Goal: Task Accomplishment & Management: Use online tool/utility

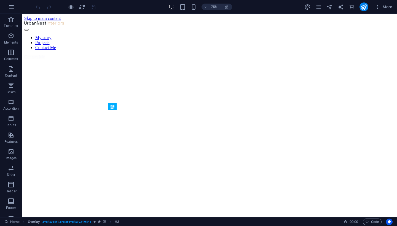
scroll to position [109, 0]
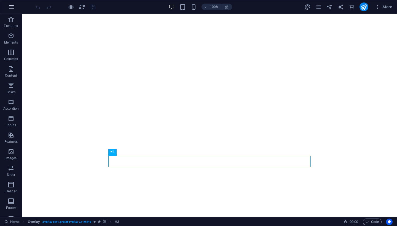
click at [11, 5] on icon "button" at bounding box center [11, 7] width 7 height 7
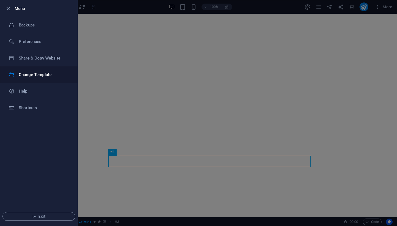
click at [29, 76] on h6 "Change Template" at bounding box center [44, 74] width 51 height 7
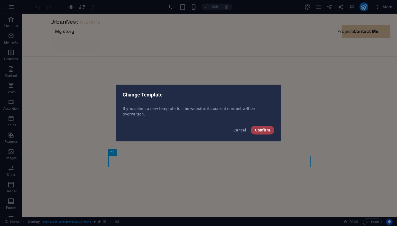
click at [259, 129] on span "Confirm" at bounding box center [262, 130] width 15 height 4
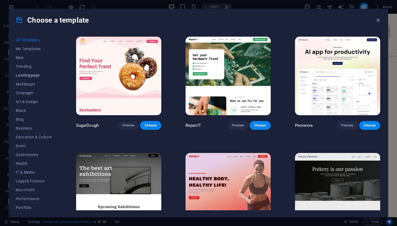
click at [31, 76] on span "Landingpage" at bounding box center [34, 75] width 36 height 4
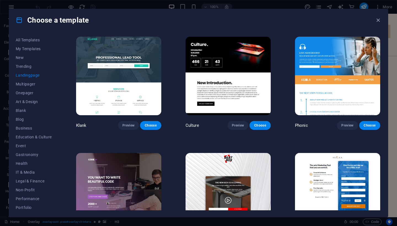
scroll to position [19, 0]
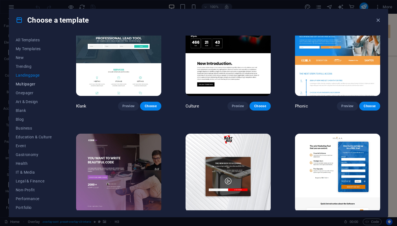
click at [29, 85] on span "Multipager" at bounding box center [34, 84] width 36 height 4
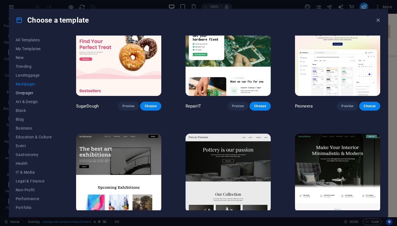
click at [28, 91] on span "Onepager" at bounding box center [34, 93] width 36 height 4
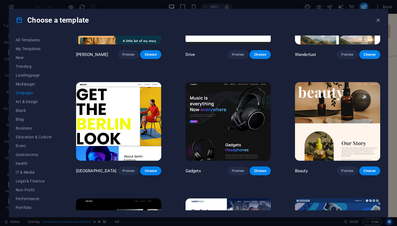
scroll to position [537, 0]
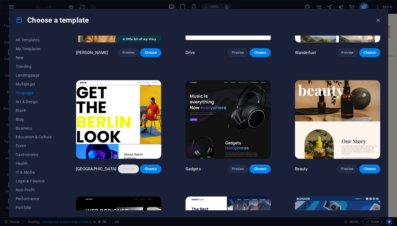
click at [129, 168] on button "Preview" at bounding box center [128, 168] width 21 height 9
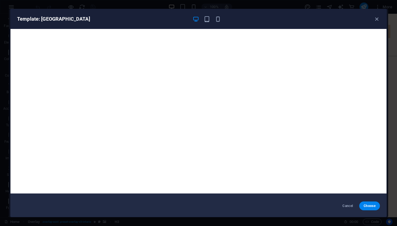
scroll to position [1, 0]
click at [374, 20] on icon "button" at bounding box center [376, 19] width 6 height 6
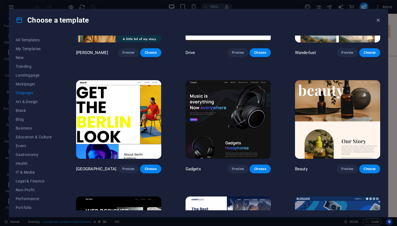
click at [226, 121] on img at bounding box center [227, 119] width 85 height 78
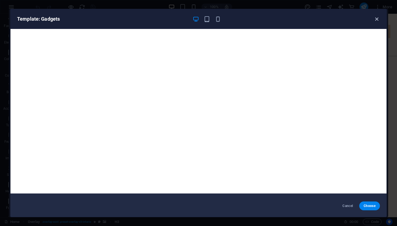
click at [376, 20] on icon "button" at bounding box center [376, 19] width 6 height 6
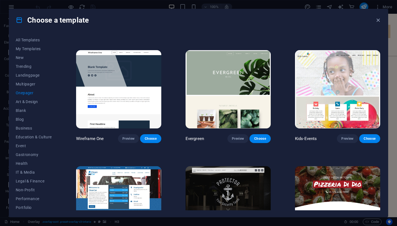
scroll to position [925, 0]
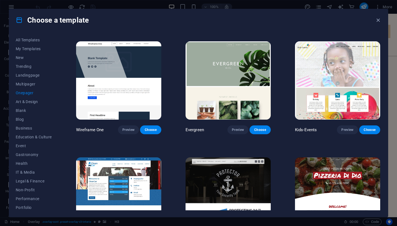
click at [212, 87] on img at bounding box center [227, 80] width 85 height 78
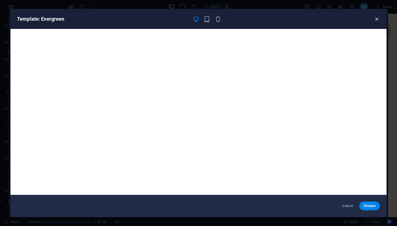
click at [379, 17] on icon "button" at bounding box center [376, 19] width 6 height 6
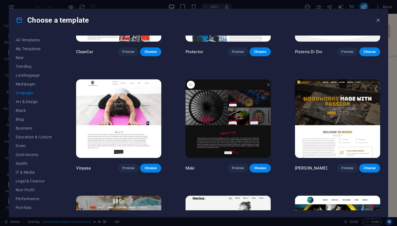
scroll to position [1122, 0]
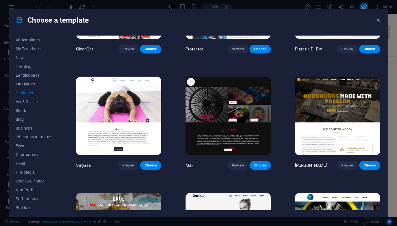
click at [205, 103] on img at bounding box center [227, 116] width 85 height 78
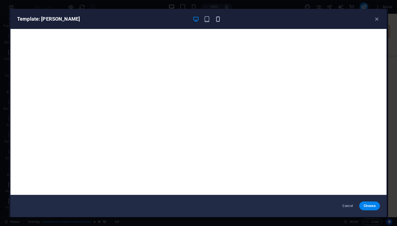
click at [218, 19] on icon "button" at bounding box center [218, 19] width 6 height 6
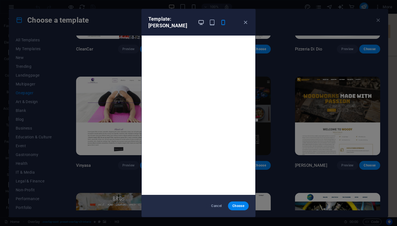
click at [201, 19] on icon "button" at bounding box center [201, 22] width 6 height 6
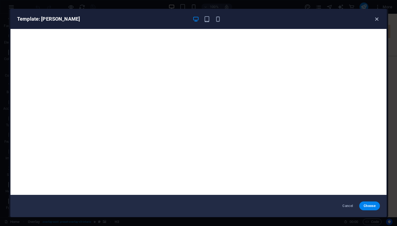
click at [376, 20] on icon "button" at bounding box center [376, 19] width 6 height 6
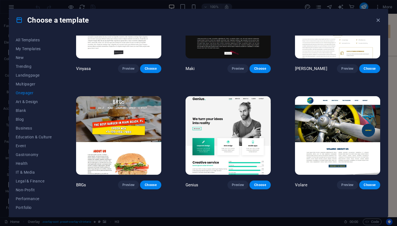
scroll to position [1223, 0]
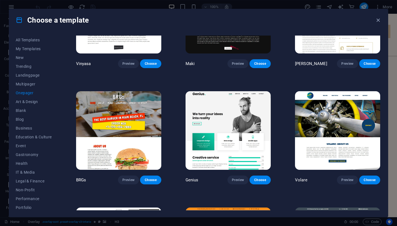
click at [247, 98] on img at bounding box center [227, 130] width 85 height 78
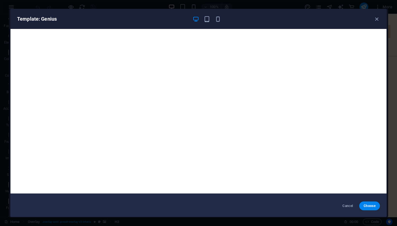
scroll to position [1, 0]
click at [377, 21] on icon "button" at bounding box center [376, 19] width 6 height 6
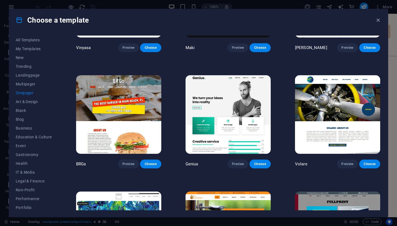
scroll to position [1240, 0]
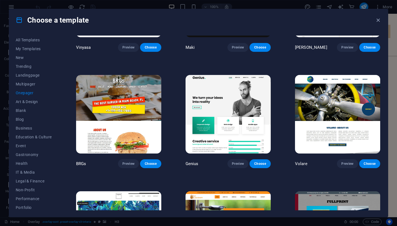
click at [323, 113] on img at bounding box center [337, 114] width 85 height 78
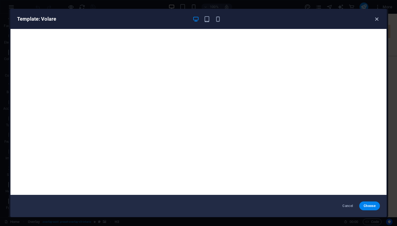
click at [376, 17] on icon "button" at bounding box center [376, 19] width 6 height 6
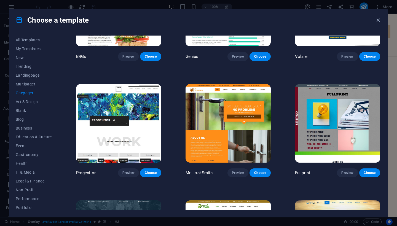
scroll to position [1347, 0]
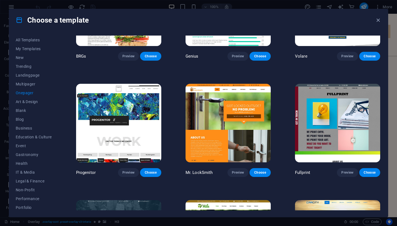
click at [247, 126] on img at bounding box center [227, 123] width 85 height 78
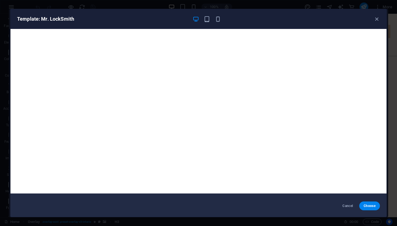
scroll to position [1, 0]
click at [377, 17] on icon "button" at bounding box center [376, 19] width 6 height 6
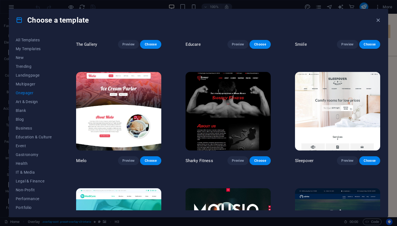
scroll to position [1717, 0]
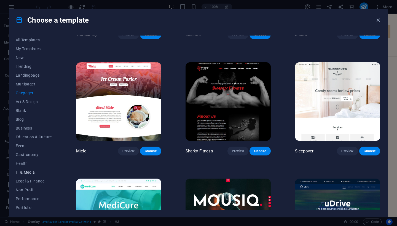
click at [26, 170] on span "IT & Media" at bounding box center [34, 172] width 36 height 4
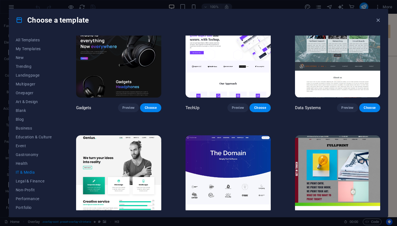
scroll to position [266, 0]
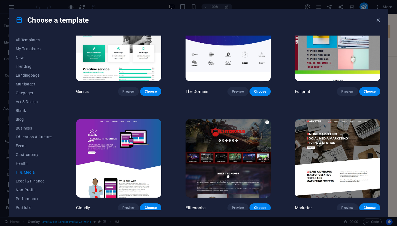
click at [228, 144] on img at bounding box center [227, 158] width 85 height 78
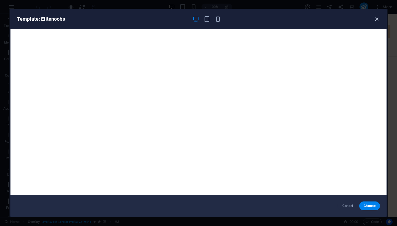
click at [375, 22] on icon "button" at bounding box center [376, 19] width 6 height 6
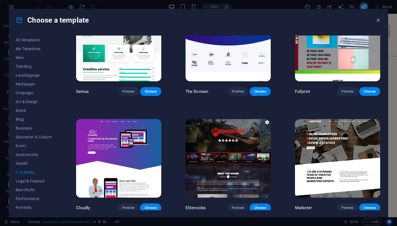
click at [317, 151] on img at bounding box center [337, 158] width 85 height 78
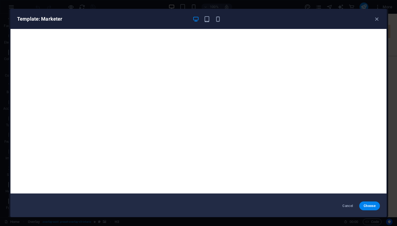
scroll to position [1, 0]
click at [376, 21] on icon "button" at bounding box center [376, 19] width 6 height 6
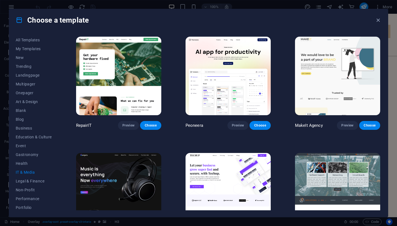
scroll to position [0, 0]
click at [134, 88] on img at bounding box center [118, 76] width 85 height 78
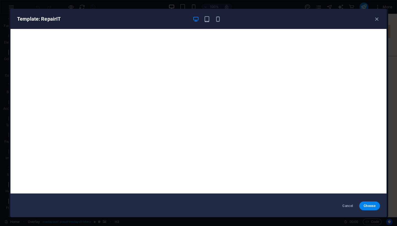
scroll to position [1, 0]
click at [377, 19] on icon "button" at bounding box center [376, 19] width 6 height 6
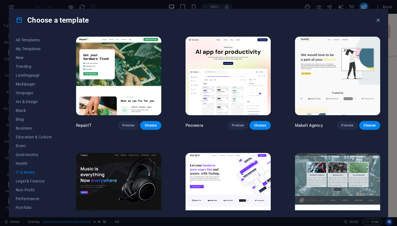
scroll to position [0, 0]
click at [17, 119] on span "Blog" at bounding box center [34, 119] width 36 height 4
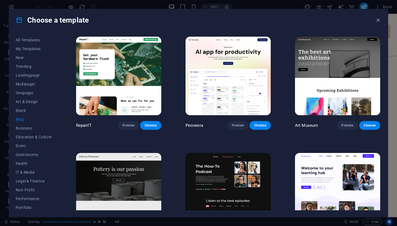
click at [225, 97] on img at bounding box center [227, 76] width 85 height 78
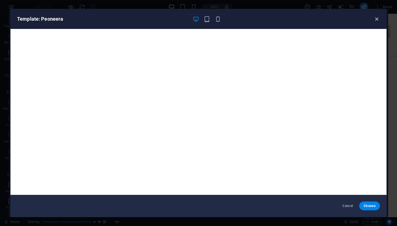
click at [377, 19] on icon "button" at bounding box center [376, 19] width 6 height 6
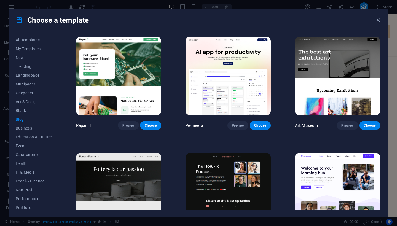
click at [144, 75] on img at bounding box center [118, 76] width 85 height 78
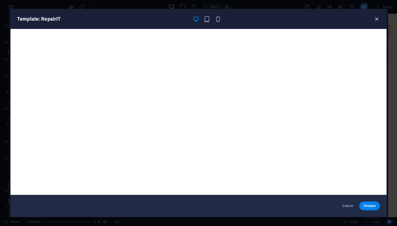
click at [375, 19] on icon "button" at bounding box center [376, 19] width 6 height 6
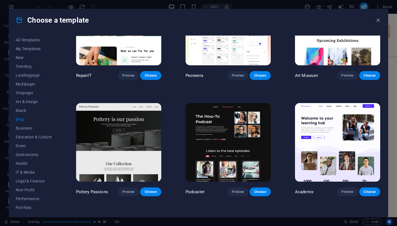
scroll to position [52, 0]
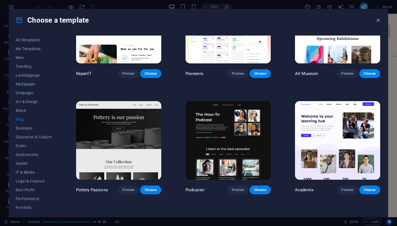
click at [240, 139] on img at bounding box center [227, 140] width 85 height 78
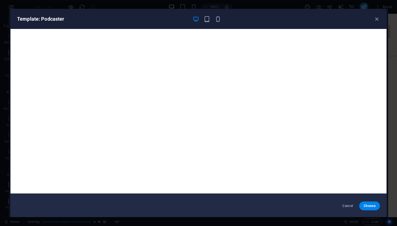
scroll to position [1, 0]
click at [377, 19] on icon "button" at bounding box center [376, 19] width 6 height 6
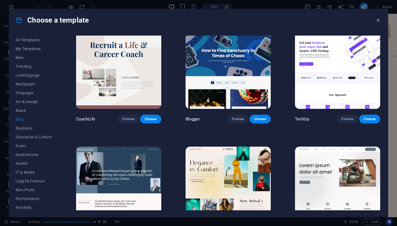
scroll to position [472, 0]
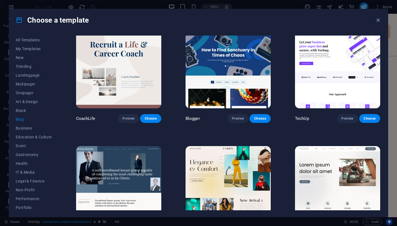
click at [218, 48] on img at bounding box center [227, 69] width 85 height 78
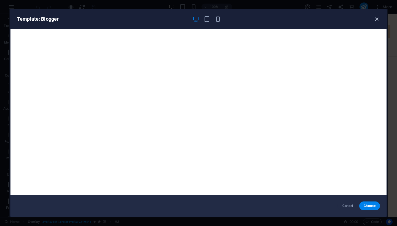
click at [376, 17] on icon "button" at bounding box center [376, 19] width 6 height 6
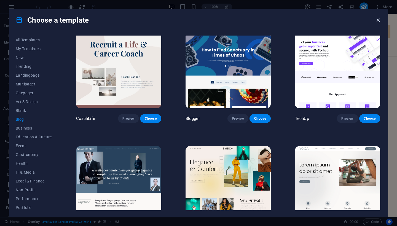
click at [376, 19] on icon "button" at bounding box center [378, 20] width 6 height 6
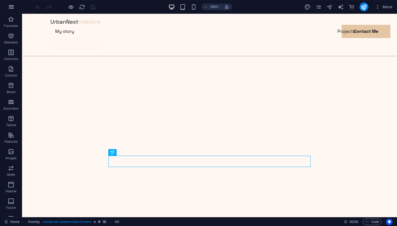
click at [12, 7] on icon "button" at bounding box center [11, 7] width 7 height 7
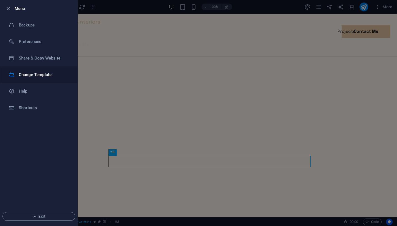
click at [26, 72] on h6 "Change Template" at bounding box center [44, 74] width 51 height 7
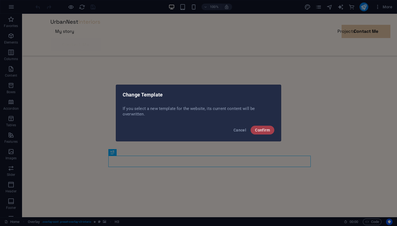
click at [266, 132] on button "Confirm" at bounding box center [262, 130] width 24 height 9
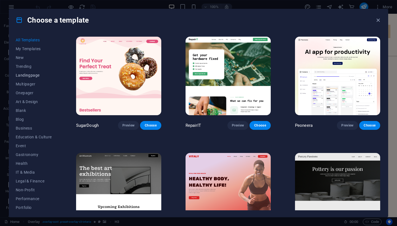
click at [30, 75] on span "Landingpage" at bounding box center [34, 75] width 36 height 4
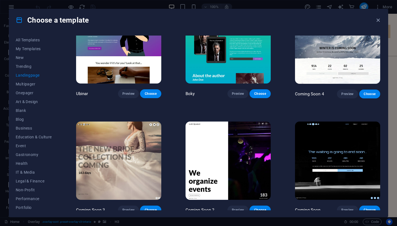
scroll to position [844, 0]
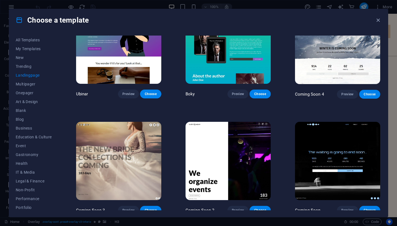
click at [336, 155] on img at bounding box center [337, 161] width 85 height 78
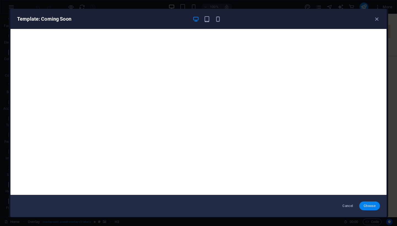
click at [372, 208] on span "Choose" at bounding box center [369, 206] width 12 height 4
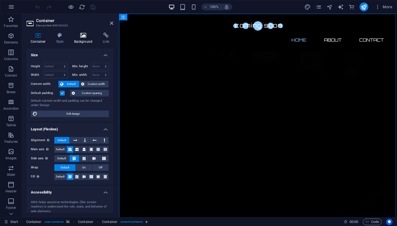
click at [83, 41] on h4 "Background" at bounding box center [84, 38] width 29 height 12
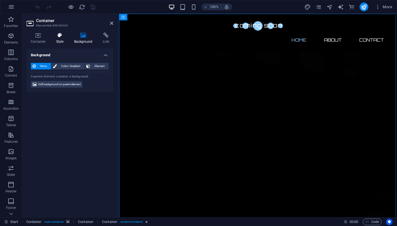
click at [58, 38] on h4 "Style" at bounding box center [61, 38] width 18 height 12
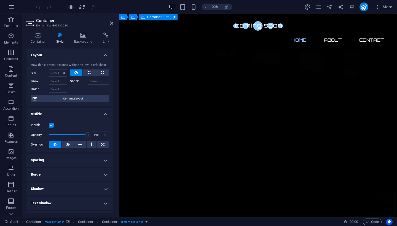
click at [77, 36] on icon at bounding box center [83, 35] width 27 height 6
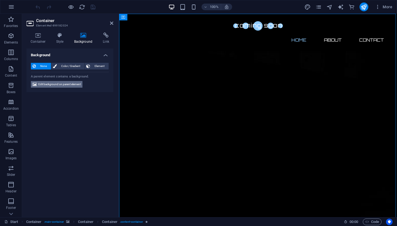
click at [58, 83] on span "Edit background on parent element" at bounding box center [59, 84] width 42 height 7
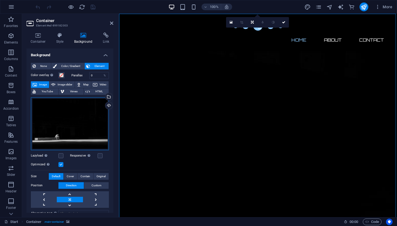
click at [74, 120] on div "Drag files here, click to choose files or select files from Files or our free s…" at bounding box center [70, 123] width 78 height 53
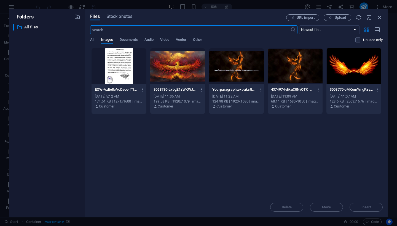
click at [177, 67] on div at bounding box center [177, 66] width 55 height 36
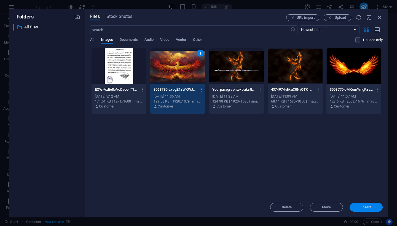
click at [367, 206] on span "Insert" at bounding box center [366, 206] width 10 height 3
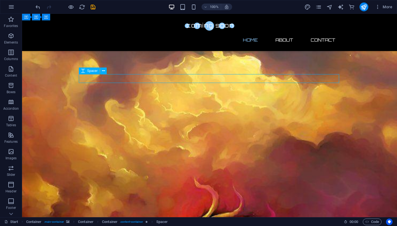
select select "px"
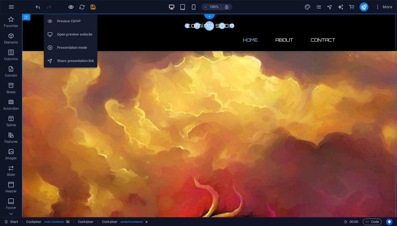
click at [71, 7] on icon "button" at bounding box center [71, 7] width 6 height 6
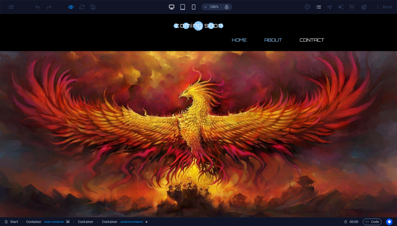
click at [271, 33] on link "About" at bounding box center [273, 39] width 26 height 13
click at [302, 33] on link "Contact" at bounding box center [311, 39] width 33 height 13
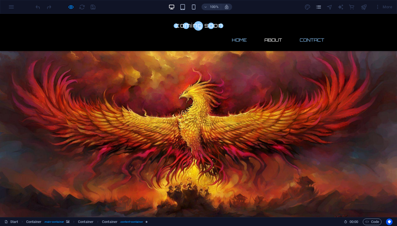
click at [241, 33] on link "Home" at bounding box center [239, 39] width 24 height 13
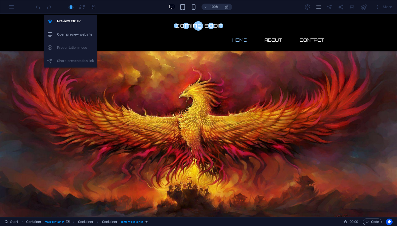
click at [72, 7] on icon "button" at bounding box center [71, 7] width 6 height 6
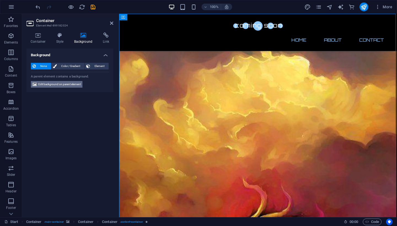
click at [65, 84] on span "Edit background on parent element" at bounding box center [59, 84] width 42 height 7
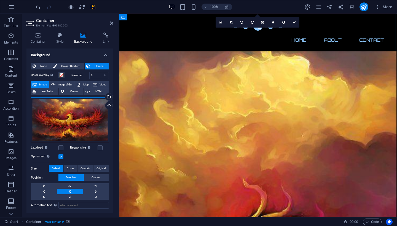
click at [75, 119] on div "Drag files here, click to choose files or select files from Files or our free s…" at bounding box center [70, 119] width 78 height 45
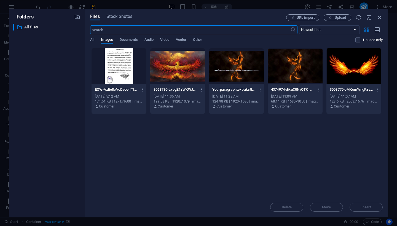
click at [293, 71] on div at bounding box center [294, 66] width 55 height 36
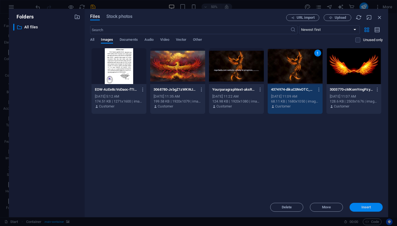
click at [362, 206] on span "Insert" at bounding box center [366, 206] width 10 height 3
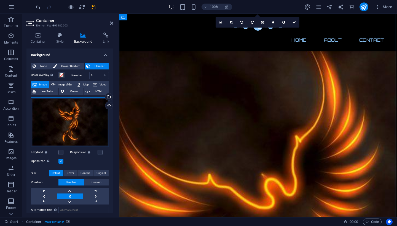
click at [64, 121] on div "Drag files here, click to choose files or select files from Files or our free s…" at bounding box center [70, 122] width 78 height 50
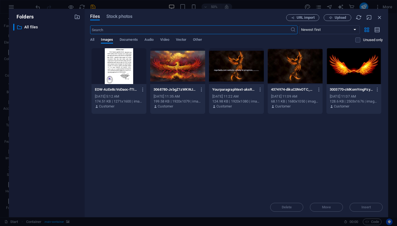
click at [353, 77] on div at bounding box center [353, 66] width 55 height 36
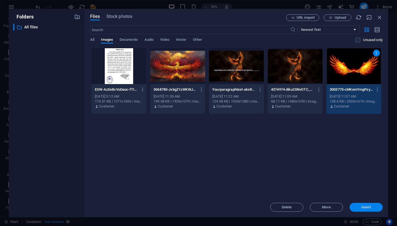
click at [363, 209] on span "Insert" at bounding box center [366, 206] width 10 height 3
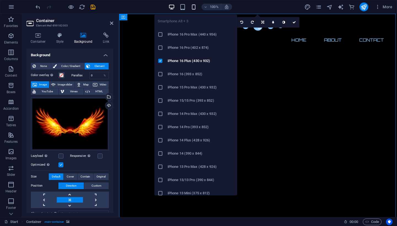
click at [194, 8] on icon "button" at bounding box center [193, 7] width 6 height 6
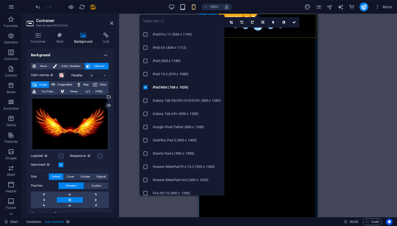
click at [184, 7] on icon "button" at bounding box center [182, 7] width 6 height 6
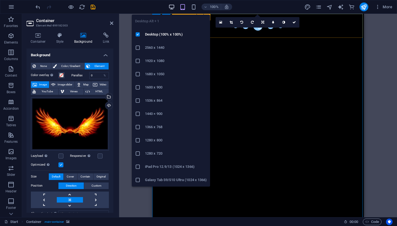
click at [173, 7] on icon "button" at bounding box center [171, 7] width 6 height 6
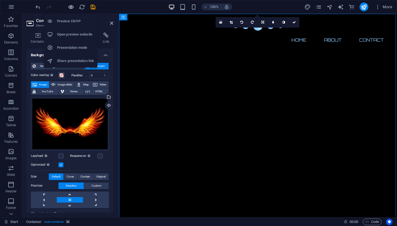
click at [71, 8] on icon "button" at bounding box center [71, 7] width 6 height 6
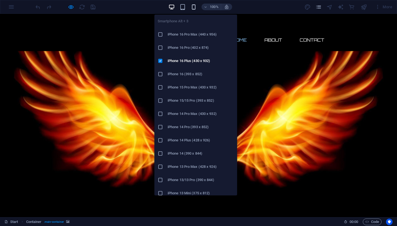
click at [193, 8] on icon "button" at bounding box center [193, 7] width 6 height 6
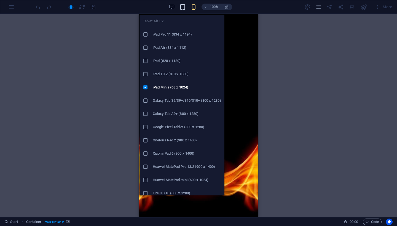
click at [182, 7] on icon "button" at bounding box center [182, 7] width 6 height 6
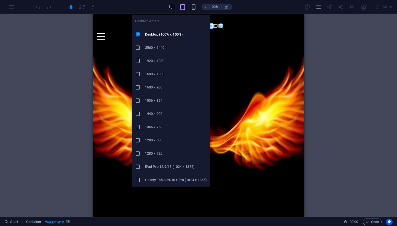
click at [170, 5] on icon "button" at bounding box center [171, 7] width 6 height 6
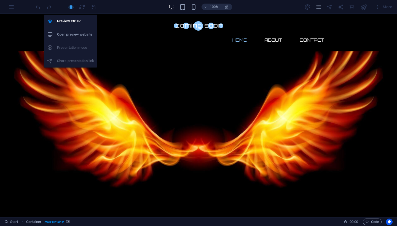
click at [68, 8] on icon "button" at bounding box center [71, 7] width 6 height 6
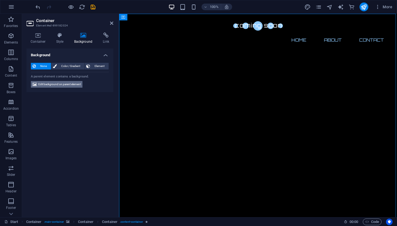
click at [60, 87] on span "Edit background on parent element" at bounding box center [59, 84] width 42 height 7
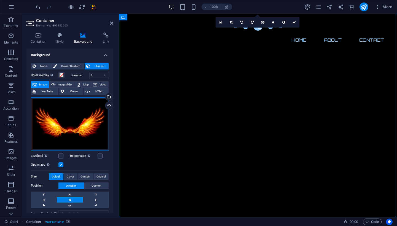
click at [69, 127] on div "Drag files here, click to choose files or select files from Files or our free s…" at bounding box center [70, 123] width 78 height 53
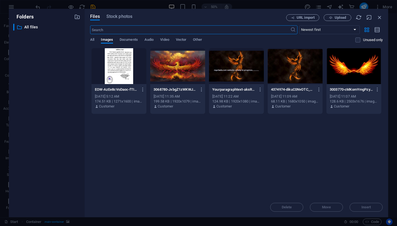
click at [303, 74] on div at bounding box center [294, 66] width 55 height 36
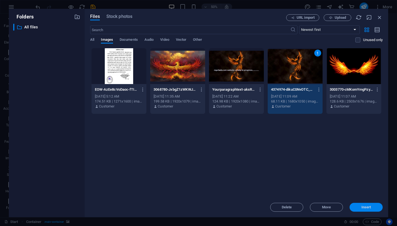
click at [363, 207] on span "Insert" at bounding box center [366, 206] width 10 height 3
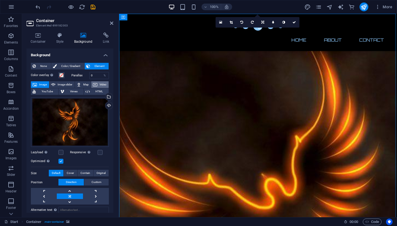
click at [99, 84] on span "Video" at bounding box center [103, 84] width 8 height 7
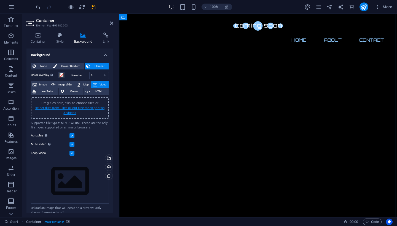
click at [69, 109] on link "select files from Files or our free stock photos & videos" at bounding box center [69, 110] width 69 height 9
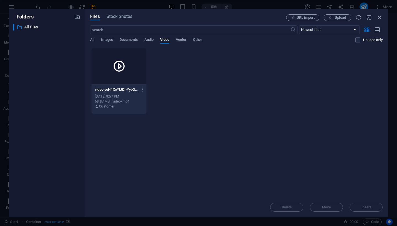
click at [111, 75] on div at bounding box center [118, 66] width 55 height 36
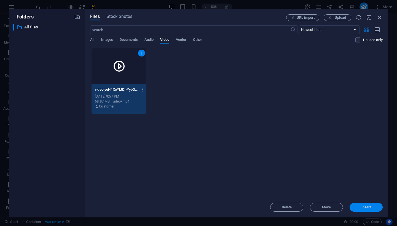
click at [357, 208] on span "Insert" at bounding box center [365, 206] width 29 height 3
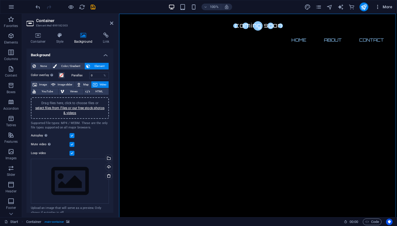
click at [387, 6] on span "More" at bounding box center [383, 7] width 17 height 6
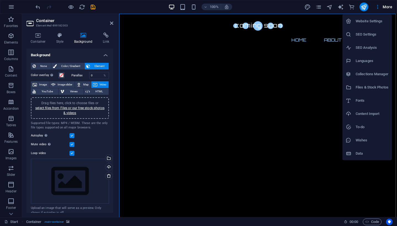
click at [374, 25] on li "Website Settings" at bounding box center [366, 21] width 49 height 13
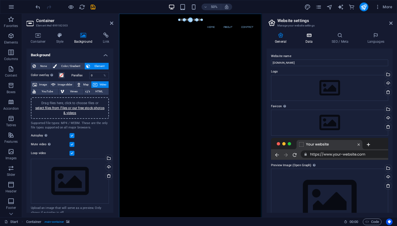
click at [312, 39] on h4 "Data" at bounding box center [310, 38] width 26 height 12
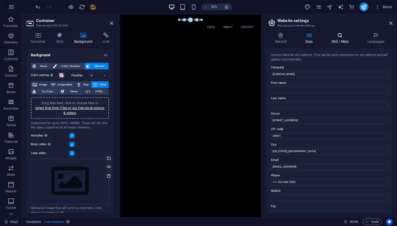
click at [341, 41] on h4 "SEO / Meta" at bounding box center [341, 38] width 36 height 12
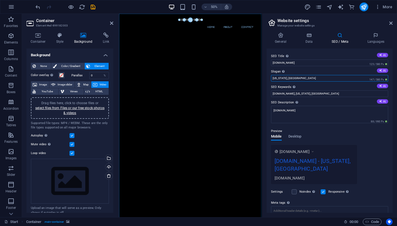
drag, startPoint x: 304, startPoint y: 79, endPoint x: 270, endPoint y: 78, distance: 33.6
click at [270, 78] on div "SEO Title The title of your website - make it something that stands out in sear…" at bounding box center [329, 130] width 126 height 164
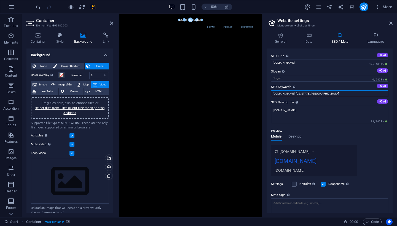
click at [315, 95] on input "[DOMAIN_NAME], [US_STATE], [GEOGRAPHIC_DATA]" at bounding box center [329, 93] width 117 height 7
type input "[DOMAIN_NAME],, MYV3ADS"
click at [340, 117] on textarea "[DOMAIN_NAME]" at bounding box center [329, 114] width 117 height 17
click at [310, 37] on icon at bounding box center [309, 35] width 24 height 6
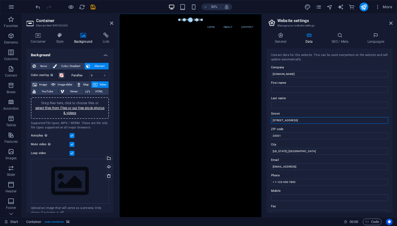
drag, startPoint x: 292, startPoint y: 119, endPoint x: 264, endPoint y: 118, distance: 28.4
drag, startPoint x: 284, startPoint y: 134, endPoint x: 268, endPoint y: 134, distance: 16.0
drag, startPoint x: 294, startPoint y: 151, endPoint x: 270, endPoint y: 147, distance: 24.8
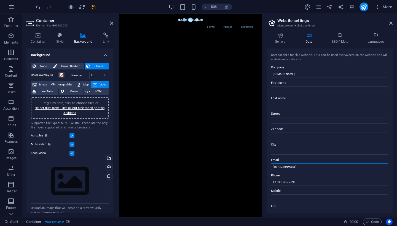
drag, startPoint x: 338, startPoint y: 167, endPoint x: 267, endPoint y: 159, distance: 71.8
drag, startPoint x: 297, startPoint y: 182, endPoint x: 267, endPoint y: 181, distance: 30.6
click at [275, 39] on h4 "General" at bounding box center [281, 38] width 30 height 12
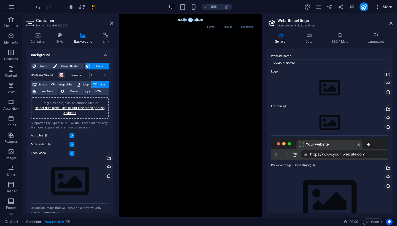
click at [379, 7] on icon "button" at bounding box center [378, 7] width 6 height 6
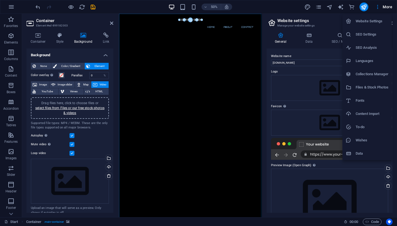
click at [375, 19] on h6 "Website Settings" at bounding box center [371, 21] width 33 height 7
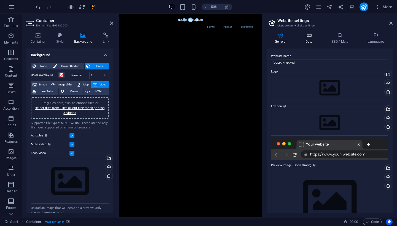
click at [308, 37] on icon at bounding box center [309, 35] width 24 height 6
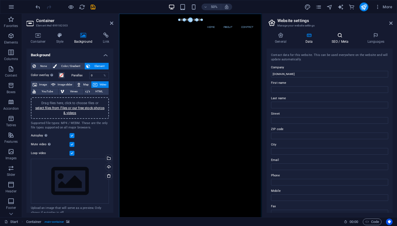
click at [337, 39] on h4 "SEO / Meta" at bounding box center [341, 38] width 36 height 12
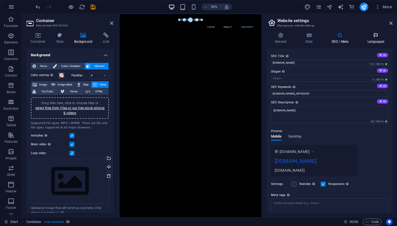
click at [370, 40] on h4 "Languages" at bounding box center [376, 38] width 34 height 12
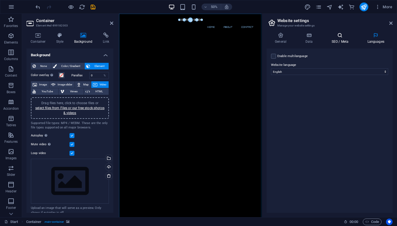
click at [343, 37] on icon at bounding box center [340, 35] width 34 height 6
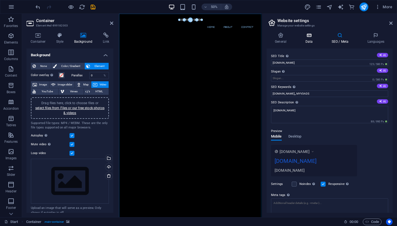
click at [309, 39] on h4 "Data" at bounding box center [310, 38] width 26 height 12
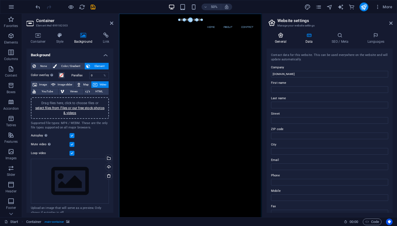
click at [279, 37] on icon at bounding box center [280, 35] width 28 height 6
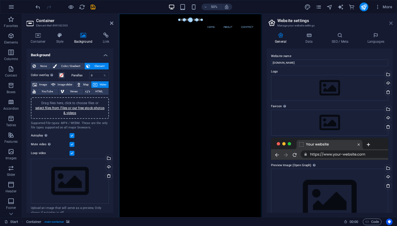
click at [391, 23] on icon at bounding box center [390, 23] width 3 height 4
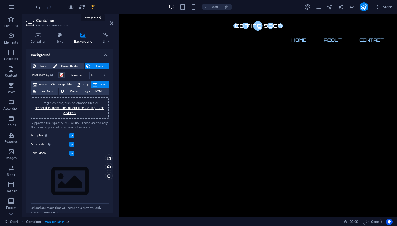
click at [92, 7] on icon "save" at bounding box center [93, 7] width 6 height 6
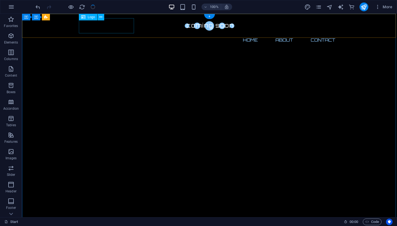
click at [92, 25] on div at bounding box center [209, 25] width 260 height 15
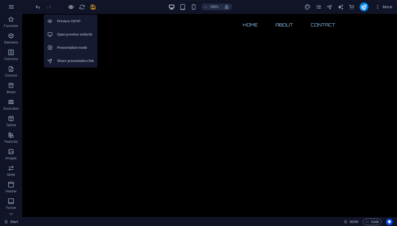
click at [71, 7] on icon "button" at bounding box center [71, 7] width 6 height 6
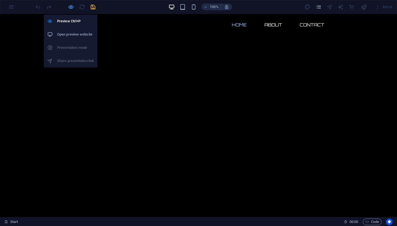
click at [68, 7] on icon "button" at bounding box center [71, 7] width 6 height 6
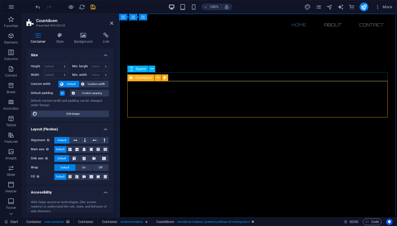
click at [140, 77] on span "Countdown" at bounding box center [143, 77] width 17 height 3
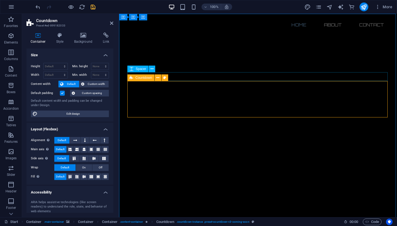
click at [140, 77] on span "Countdown" at bounding box center [143, 77] width 17 height 3
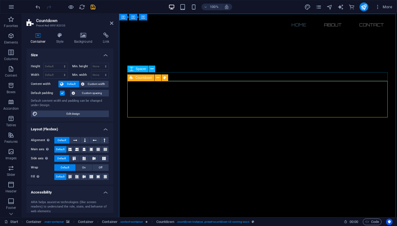
click at [140, 77] on span "Countdown" at bounding box center [143, 77] width 17 height 3
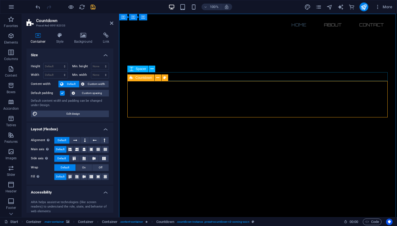
click at [140, 77] on span "Countdown" at bounding box center [143, 77] width 17 height 3
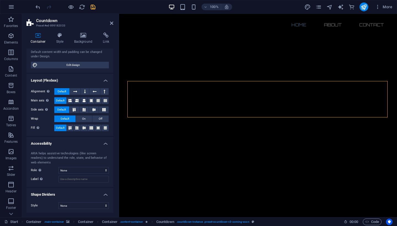
scroll to position [48, 0]
click at [92, 149] on div "ARIA helps assistive technologies (like screen readers) to understand the role,…" at bounding box center [69, 167] width 87 height 40
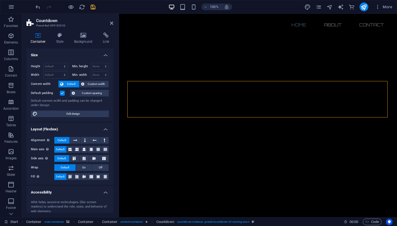
scroll to position [0, 0]
click at [62, 39] on h4 "Style" at bounding box center [61, 38] width 18 height 12
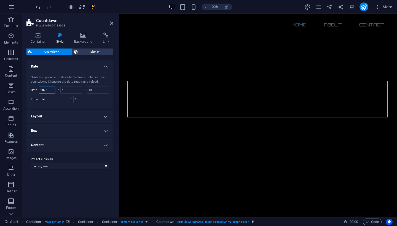
click at [50, 90] on input "2027" at bounding box center [47, 90] width 16 height 7
type input "2"
type input "2025"
click at [75, 89] on input "1" at bounding box center [71, 90] width 21 height 7
type input "1"
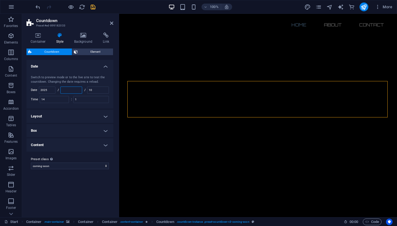
type input "9"
type input "1"
click at [99, 90] on input "10" at bounding box center [97, 90] width 21 height 7
click at [74, 90] on input "number" at bounding box center [71, 90] width 21 height 7
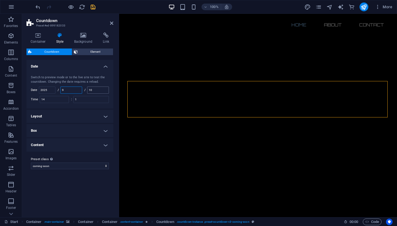
type input "9"
click at [96, 89] on input "10" at bounding box center [97, 90] width 21 height 7
type input "1"
type input "4"
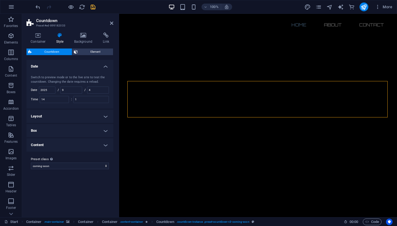
click at [79, 189] on div "Variants Default Date Switch to preview mode or to the live site to test the co…" at bounding box center [69, 136] width 87 height 153
click at [92, 8] on icon "save" at bounding box center [93, 7] width 6 height 6
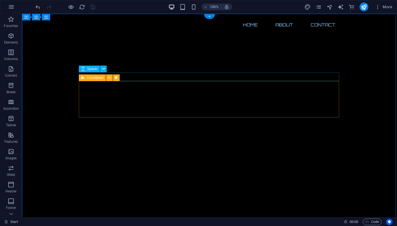
click at [84, 77] on icon at bounding box center [83, 77] width 4 height 7
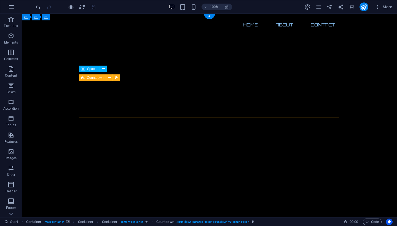
click at [84, 77] on icon at bounding box center [83, 77] width 4 height 7
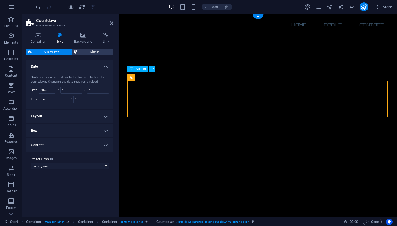
click at [84, 77] on div "Switch to preview mode or to the live site to test the countdown. Changing the …" at bounding box center [70, 79] width 78 height 9
click at [66, 175] on div "Variants Default Date Switch to preview mode or to the live site to test the co…" at bounding box center [69, 136] width 87 height 153
click at [67, 145] on h4 "Content" at bounding box center [69, 144] width 87 height 13
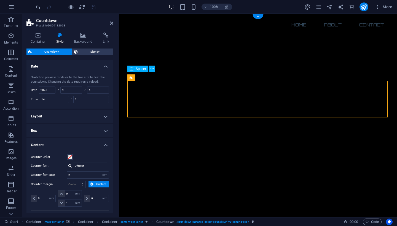
click at [67, 145] on h4 "Content" at bounding box center [69, 143] width 87 height 10
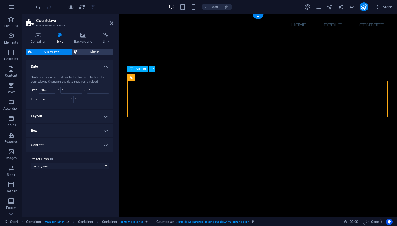
click at [62, 128] on h4 "Box" at bounding box center [69, 130] width 87 height 13
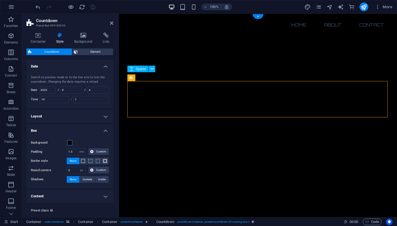
click at [62, 128] on h4 "Box" at bounding box center [69, 129] width 87 height 10
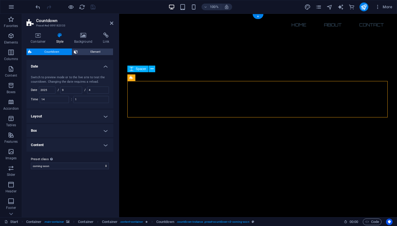
click at [62, 128] on h4 "Box" at bounding box center [69, 130] width 87 height 13
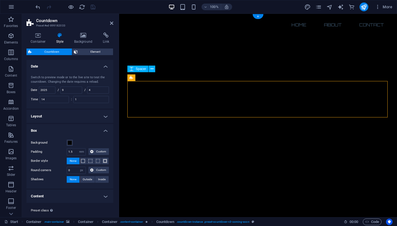
click at [62, 128] on h4 "Box" at bounding box center [69, 129] width 87 height 10
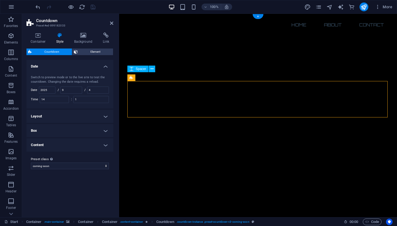
click at [58, 117] on h4 "Layout" at bounding box center [69, 116] width 87 height 13
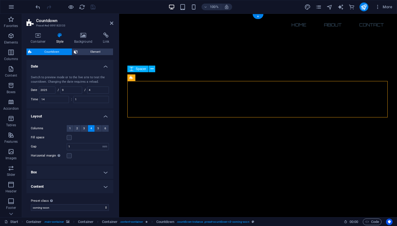
click at [58, 117] on h4 "Layout" at bounding box center [69, 115] width 87 height 10
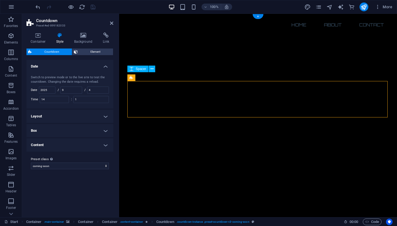
click at [23, 94] on div "Container Style Background Link Size Height Default px rem % vh vw Min. height …" at bounding box center [70, 122] width 96 height 189
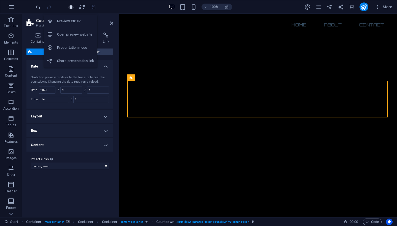
click at [68, 7] on icon "button" at bounding box center [71, 7] width 6 height 6
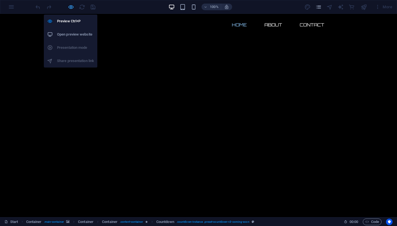
click at [71, 7] on icon "button" at bounding box center [71, 7] width 6 height 6
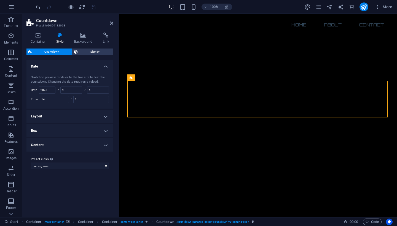
click at [82, 203] on div "Variants Default Date Switch to preview mode or to the live site to test the co…" at bounding box center [69, 136] width 87 height 153
click at [69, 187] on div "Variants Default Date Switch to preview mode or to the live site to test the co…" at bounding box center [69, 136] width 87 height 153
click at [82, 9] on icon "reload" at bounding box center [82, 7] width 6 height 6
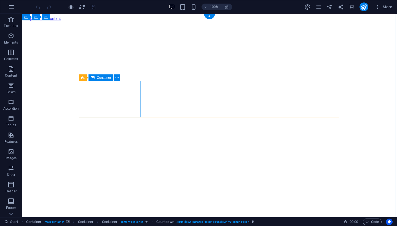
click at [94, 78] on span "Countdown" at bounding box center [95, 77] width 17 height 3
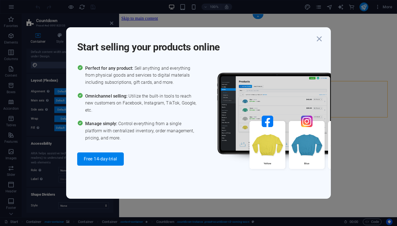
scroll to position [48, 0]
click at [317, 39] on icon "button" at bounding box center [319, 39] width 10 height 10
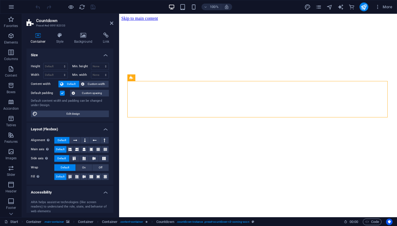
scroll to position [0, 0]
click at [79, 114] on span "Edit design" at bounding box center [73, 113] width 68 height 7
select select "px"
select select "300"
select select "px"
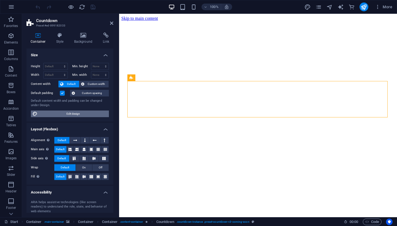
select select "rem"
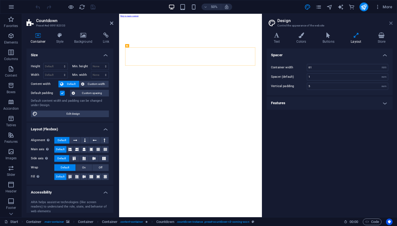
click at [390, 24] on icon at bounding box center [390, 23] width 3 height 4
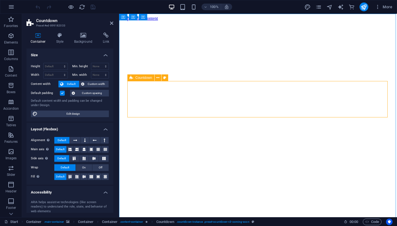
click at [140, 78] on span "Countdown" at bounding box center [143, 77] width 17 height 3
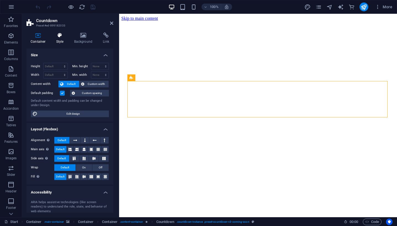
click at [60, 41] on h4 "Style" at bounding box center [61, 38] width 18 height 12
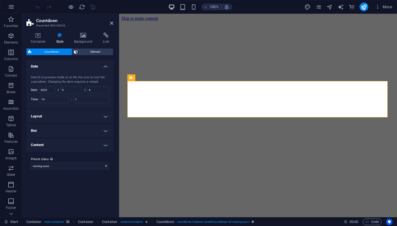
click at [58, 107] on div "Switch to preview mode or to the live site to test the countdown. Changing the …" at bounding box center [69, 89] width 89 height 39
click at [94, 90] on input "4" at bounding box center [97, 90] width 21 height 7
drag, startPoint x: 94, startPoint y: 90, endPoint x: 87, endPoint y: 90, distance: 6.9
click at [87, 90] on div "/ 4" at bounding box center [96, 89] width 25 height 7
type input "6"
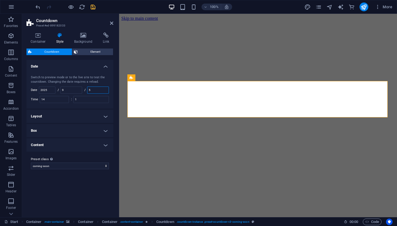
type input "5"
click at [88, 186] on div "Variants Default Date Switch to preview mode or to the live site to test the co…" at bounding box center [69, 136] width 87 height 153
click at [49, 89] on input "2025" at bounding box center [47, 90] width 16 height 7
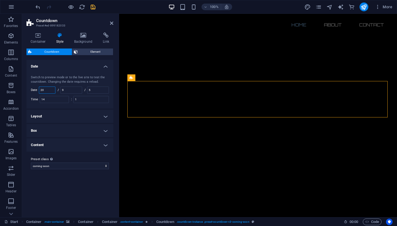
type input "2"
type input "2025"
click at [75, 186] on div "Variants Default Date Switch to preview mode or to the live site to test the co…" at bounding box center [69, 136] width 87 height 153
click at [72, 183] on div "Variants Default Date Switch to preview mode or to the live site to test the co…" at bounding box center [69, 136] width 87 height 153
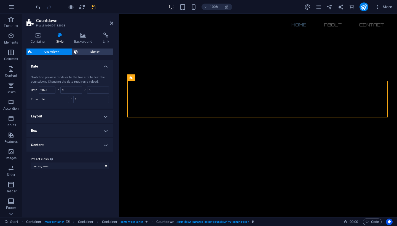
click at [69, 189] on div "Variants Default Date Switch to preview mode or to the live site to test the co…" at bounding box center [69, 136] width 87 height 153
click at [84, 191] on div "Variants Default Date Switch to preview mode or to the live site to test the co…" at bounding box center [69, 136] width 87 height 153
click at [40, 40] on h4 "Container" at bounding box center [39, 38] width 26 height 12
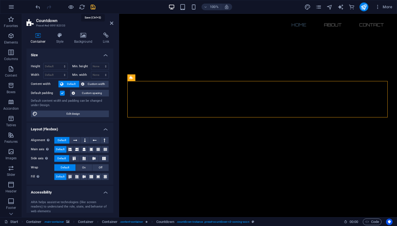
click at [92, 8] on icon "save" at bounding box center [93, 7] width 6 height 6
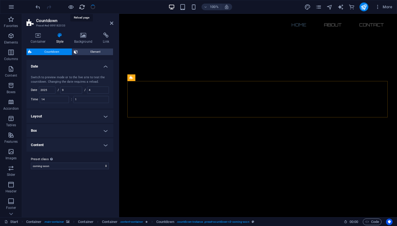
type input "5"
click at [82, 7] on icon "reload" at bounding box center [82, 7] width 6 height 6
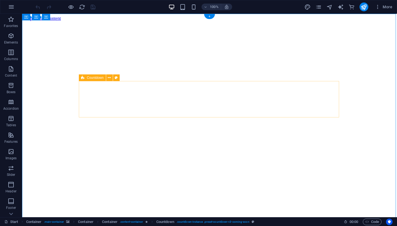
click at [84, 77] on icon at bounding box center [83, 77] width 4 height 7
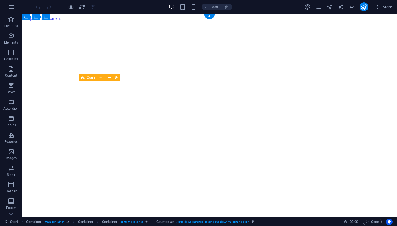
click at [93, 78] on span "Countdown" at bounding box center [95, 77] width 17 height 3
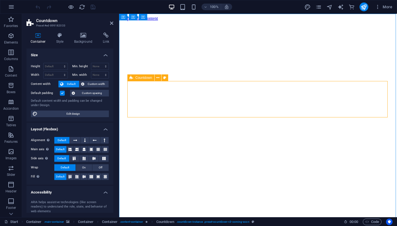
click at [140, 78] on span "Countdown" at bounding box center [143, 77] width 17 height 3
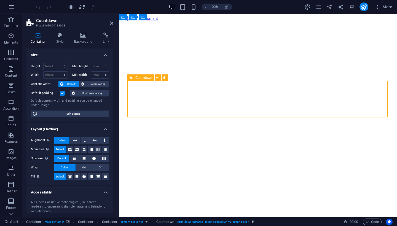
click at [140, 78] on span "Countdown" at bounding box center [143, 77] width 17 height 3
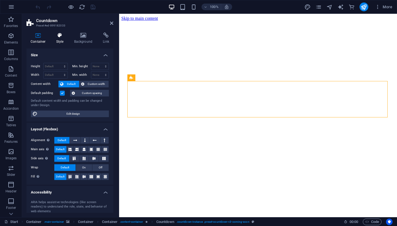
click at [61, 38] on h4 "Style" at bounding box center [61, 38] width 18 height 12
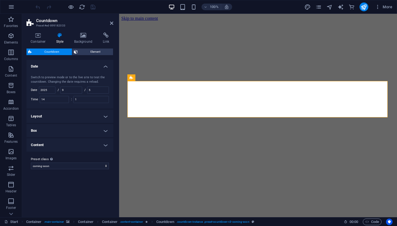
click at [102, 70] on div "Switch to preview mode or to the live site to test the countdown. Changing the …" at bounding box center [69, 89] width 89 height 39
click at [105, 66] on h4 "Date" at bounding box center [69, 65] width 87 height 10
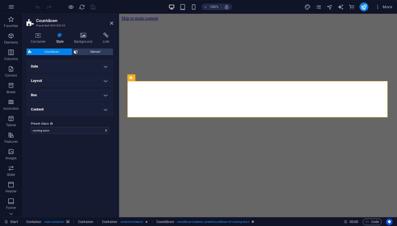
click at [105, 66] on h4 "Date" at bounding box center [69, 66] width 87 height 13
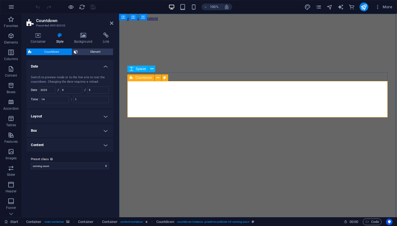
click at [141, 77] on span "Countdown" at bounding box center [143, 77] width 17 height 3
click at [86, 51] on span "Element" at bounding box center [95, 51] width 32 height 7
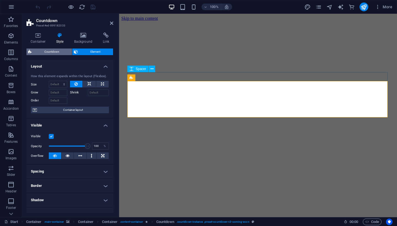
click at [54, 50] on span "Countdown" at bounding box center [51, 51] width 37 height 7
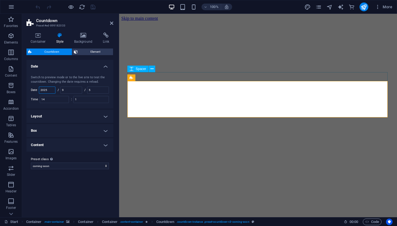
click at [50, 91] on input "2025" at bounding box center [47, 90] width 16 height 7
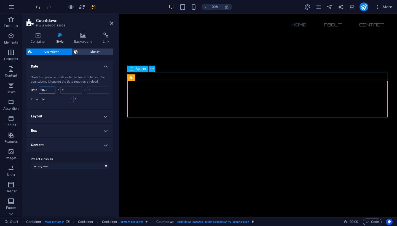
type input "2025"
click at [76, 185] on div "Variants Default Date Switch to preview mode or to the live site to test the co…" at bounding box center [69, 136] width 87 height 153
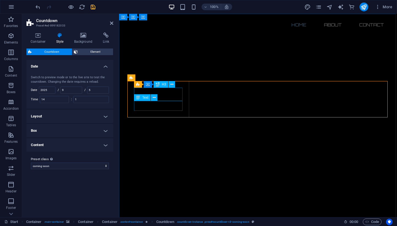
click at [160, 96] on div "Text" at bounding box center [147, 97] width 27 height 7
click at [160, 95] on div "Text" at bounding box center [147, 97] width 27 height 7
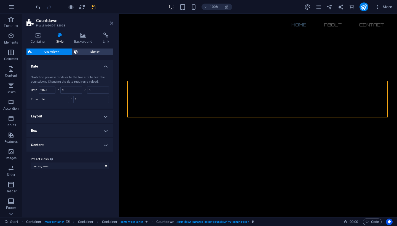
click at [112, 24] on icon at bounding box center [111, 23] width 3 height 4
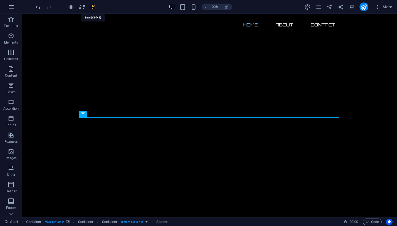
click at [92, 8] on icon "save" at bounding box center [93, 7] width 6 height 6
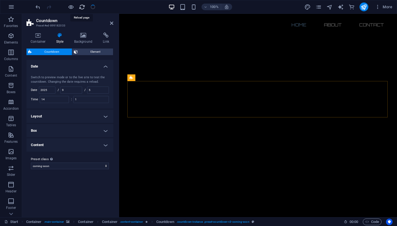
click at [81, 7] on icon "reload" at bounding box center [82, 7] width 6 height 6
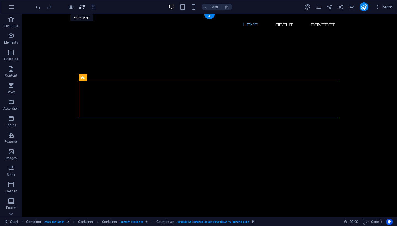
click at [82, 8] on icon "reload" at bounding box center [82, 7] width 6 height 6
click at [80, 5] on icon "reload" at bounding box center [82, 7] width 6 height 6
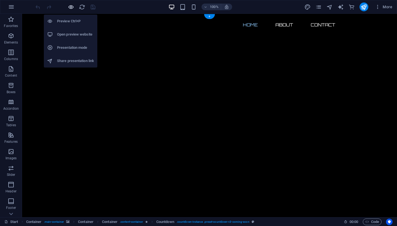
click at [69, 6] on icon "button" at bounding box center [71, 7] width 6 height 6
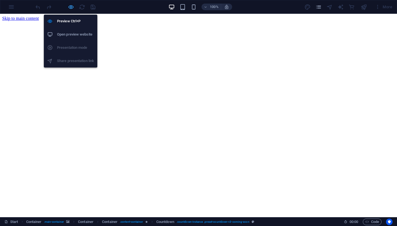
click at [71, 7] on icon "button" at bounding box center [71, 7] width 6 height 6
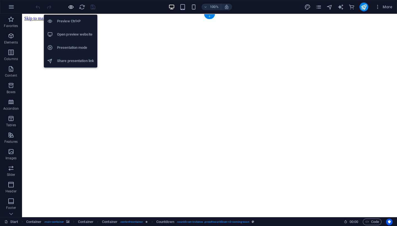
click at [72, 8] on icon "button" at bounding box center [71, 7] width 6 height 6
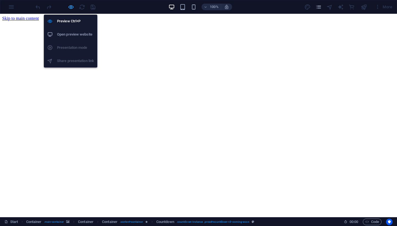
click at [72, 9] on icon "button" at bounding box center [71, 7] width 6 height 6
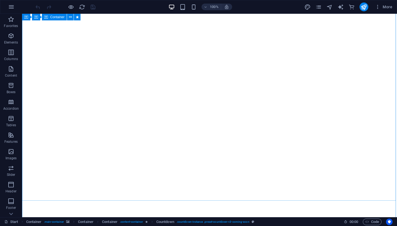
scroll to position [23, 0]
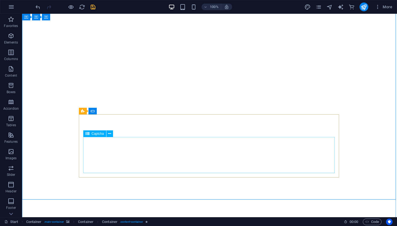
click div "Unreadable? Load new"
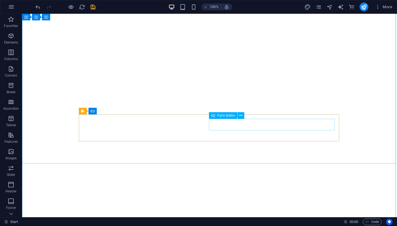
click div "Notify me"
click div "I have read and understand the privacy policy."
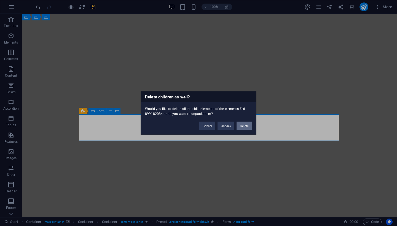
click at [240, 125] on button "Delete" at bounding box center [243, 126] width 15 height 8
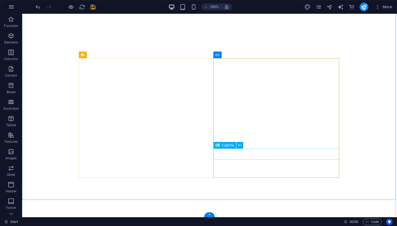
scroll to position [345, 0]
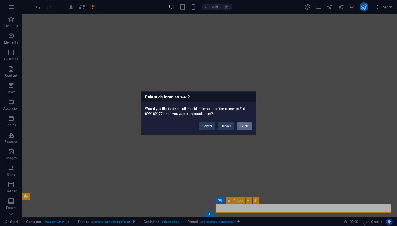
click at [243, 126] on button "Delete" at bounding box center [243, 126] width 15 height 8
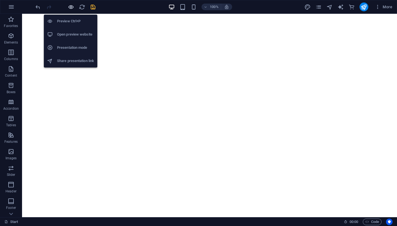
click at [72, 6] on icon "button" at bounding box center [71, 7] width 6 height 6
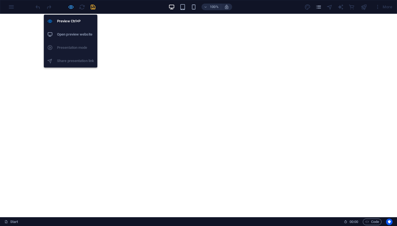
scroll to position [0, 0]
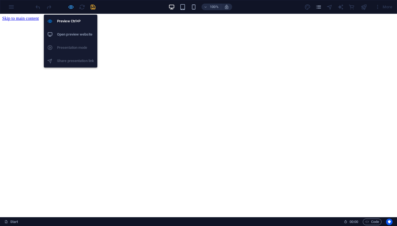
click at [71, 6] on icon "button" at bounding box center [71, 7] width 6 height 6
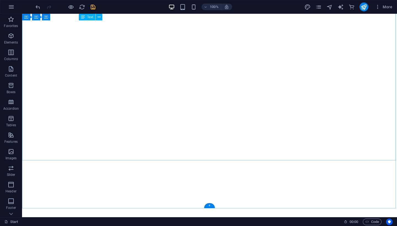
scroll to position [376, 0]
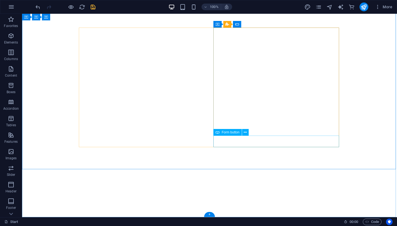
click div "Submit"
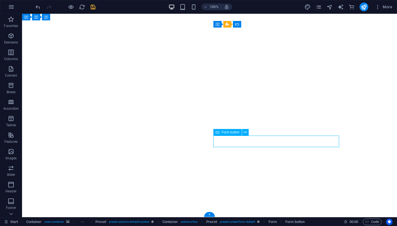
click div "Submit"
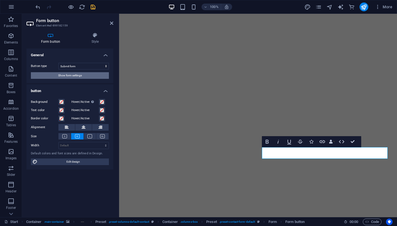
click at [74, 74] on span "Show form settings" at bounding box center [70, 75] width 24 height 7
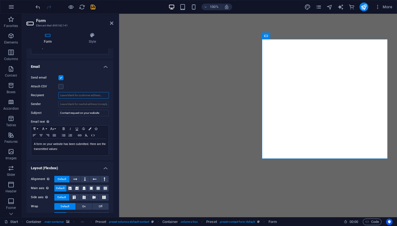
scroll to position [132, 0]
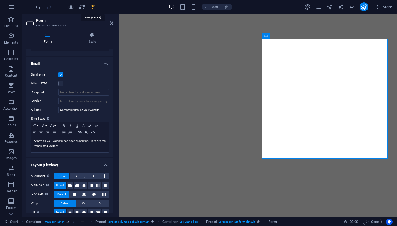
click at [92, 6] on icon "save" at bounding box center [93, 7] width 6 height 6
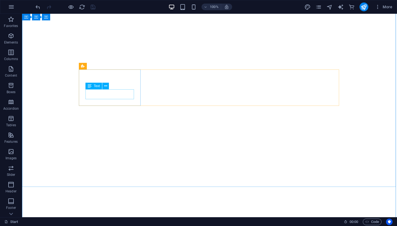
scroll to position [12, 0]
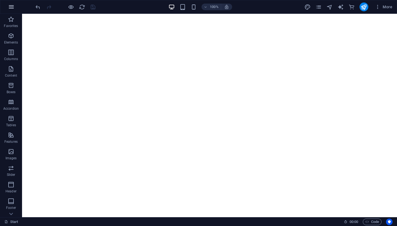
click at [12, 6] on icon "button" at bounding box center [11, 7] width 7 height 7
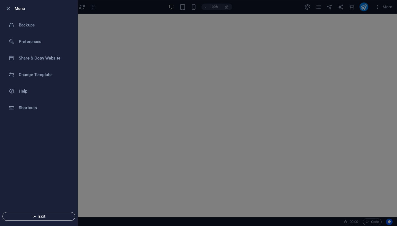
click at [41, 216] on span "Exit" at bounding box center [38, 216] width 63 height 4
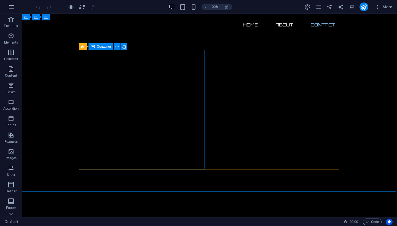
scroll to position [356, 0]
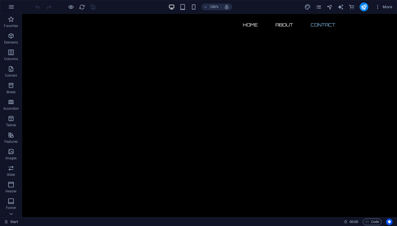
click div "Submit"
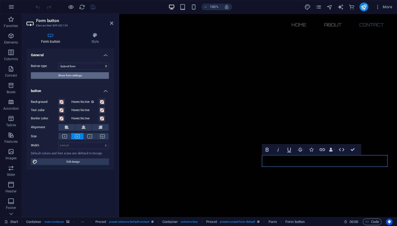
click at [81, 76] on span "Show form settings" at bounding box center [70, 75] width 24 height 7
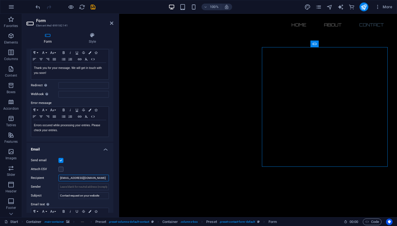
scroll to position [47, 0]
type input "admin@myv3ads.com"
click at [94, 7] on icon "save" at bounding box center [93, 7] width 6 height 6
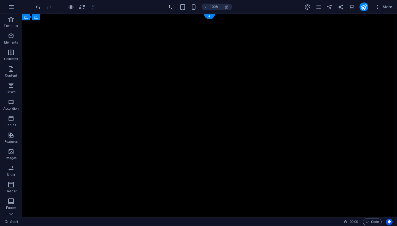
scroll to position [0, 0]
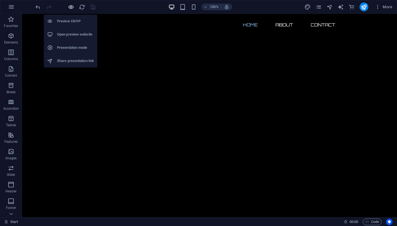
click at [71, 7] on icon "button" at bounding box center [71, 7] width 6 height 6
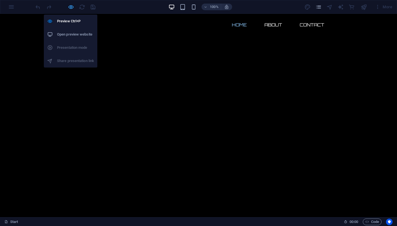
click at [70, 8] on icon "button" at bounding box center [71, 7] width 6 height 6
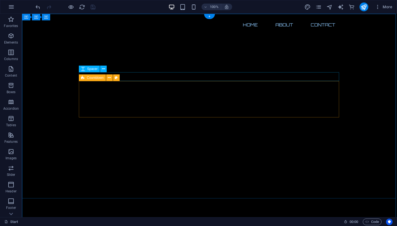
click at [85, 78] on div "Countdown" at bounding box center [92, 77] width 27 height 7
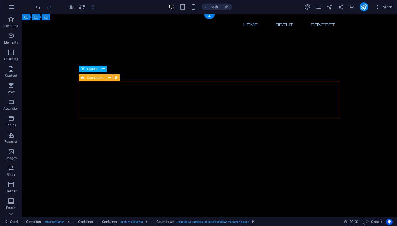
click at [91, 78] on span "Countdown" at bounding box center [95, 77] width 17 height 3
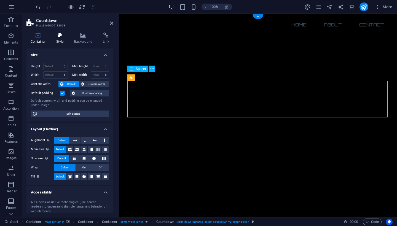
click at [61, 38] on icon at bounding box center [60, 35] width 16 height 6
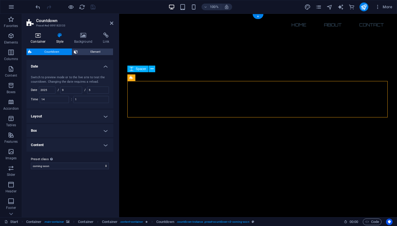
click at [40, 37] on icon at bounding box center [37, 35] width 23 height 6
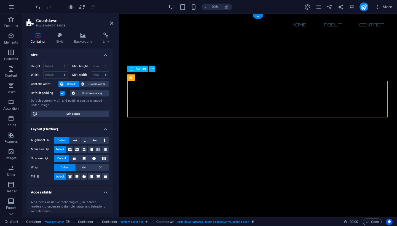
click at [109, 24] on header "Countdown Preset #ed-899182033" at bounding box center [69, 21] width 87 height 14
click at [112, 23] on icon at bounding box center [111, 23] width 3 height 4
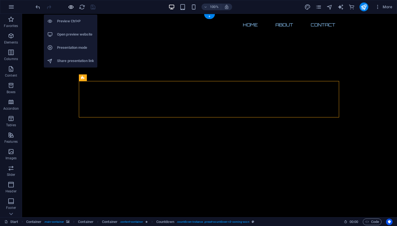
click at [72, 6] on icon "button" at bounding box center [71, 7] width 6 height 6
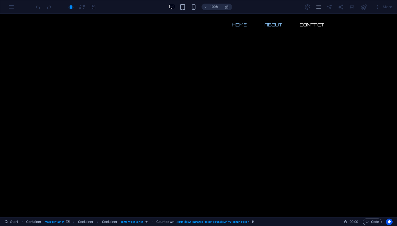
click at [271, 24] on link "About" at bounding box center [273, 24] width 26 height 13
click at [307, 24] on link "Contact" at bounding box center [311, 24] width 33 height 13
click at [239, 23] on link "Home" at bounding box center [239, 24] width 24 height 13
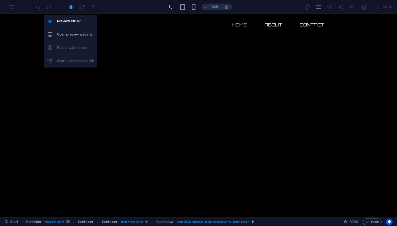
click at [68, 6] on icon "button" at bounding box center [71, 7] width 6 height 6
